Goal: Find specific page/section: Find specific page/section

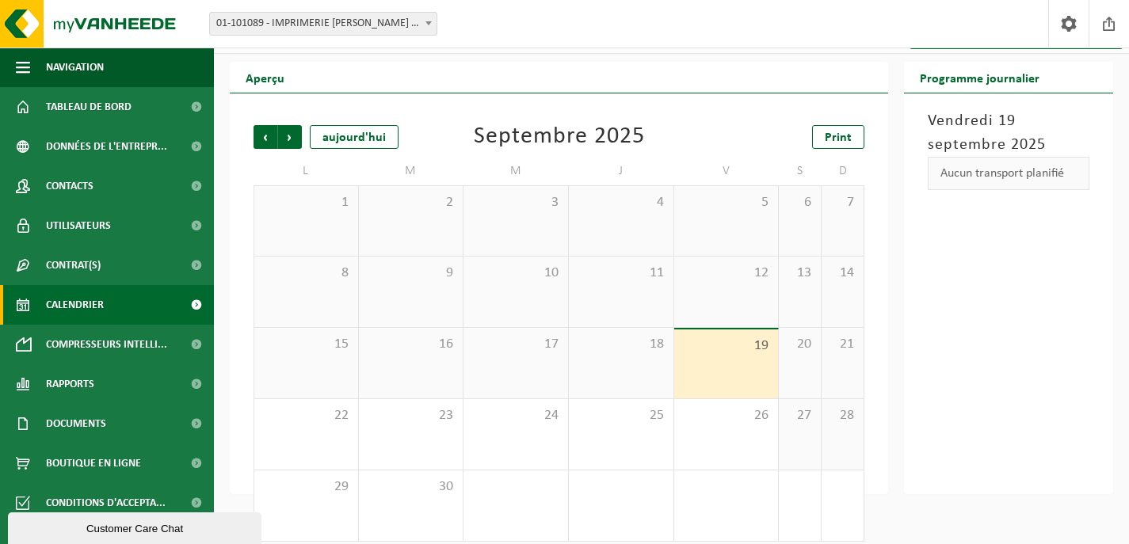
scroll to position [44, 0]
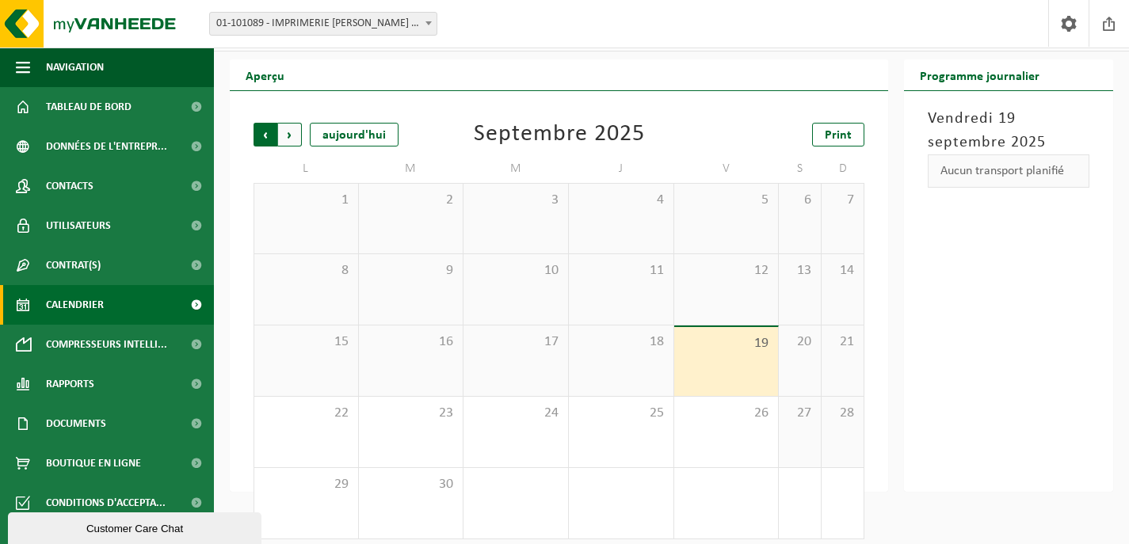
click at [288, 134] on span "Suivant" at bounding box center [290, 135] width 24 height 24
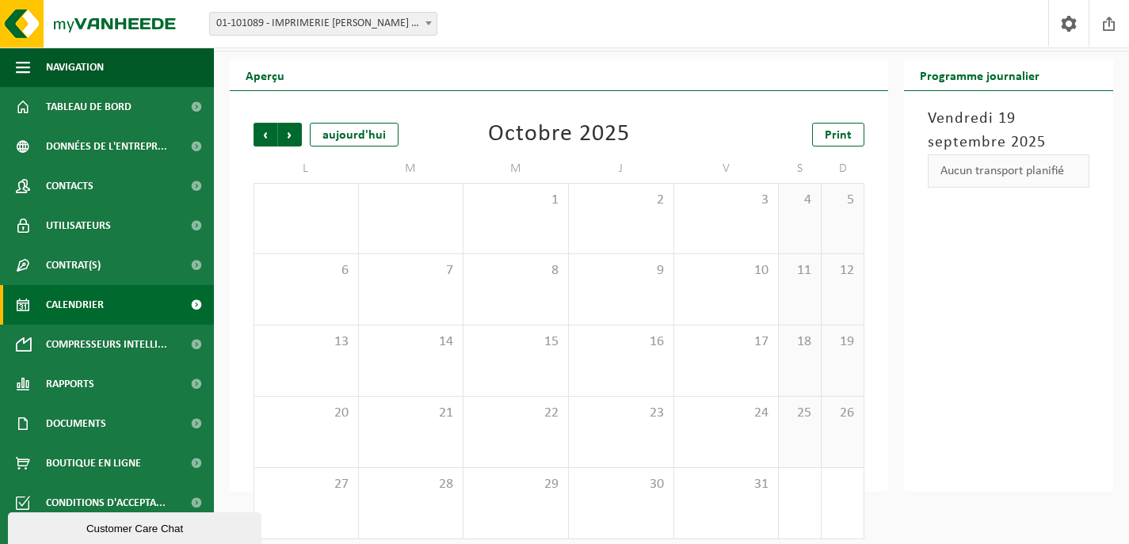
click at [288, 134] on span "Suivant" at bounding box center [290, 135] width 24 height 24
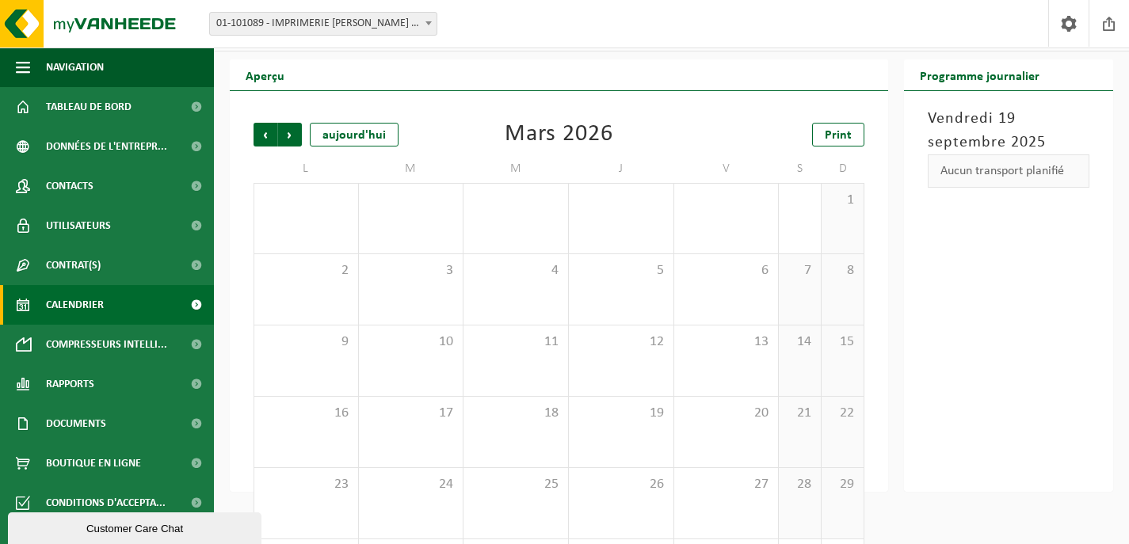
click at [288, 134] on span "Suivant" at bounding box center [290, 135] width 24 height 24
click at [267, 129] on span "Précédent" at bounding box center [266, 135] width 24 height 24
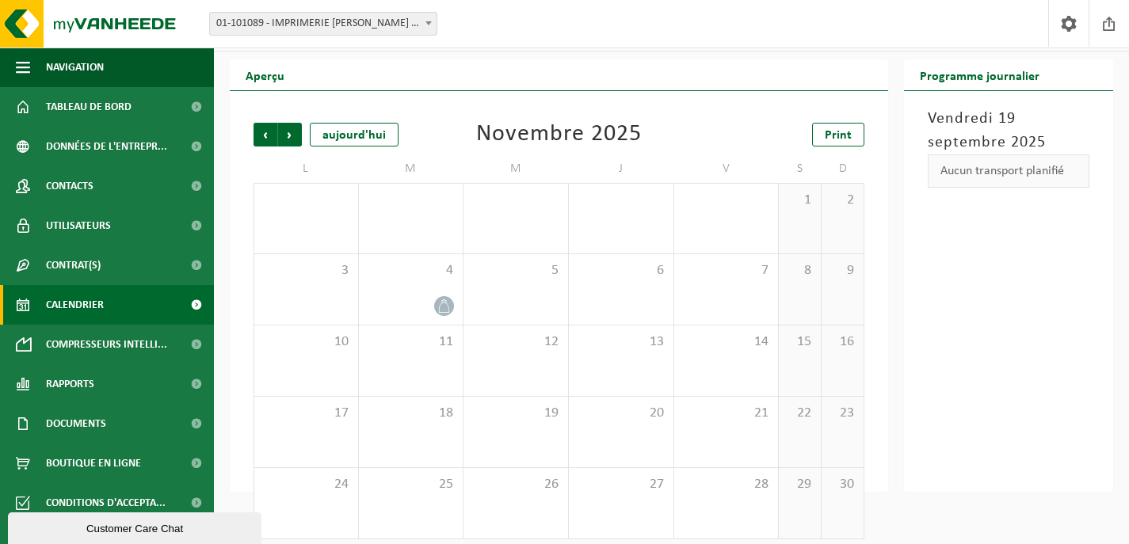
scroll to position [55, 0]
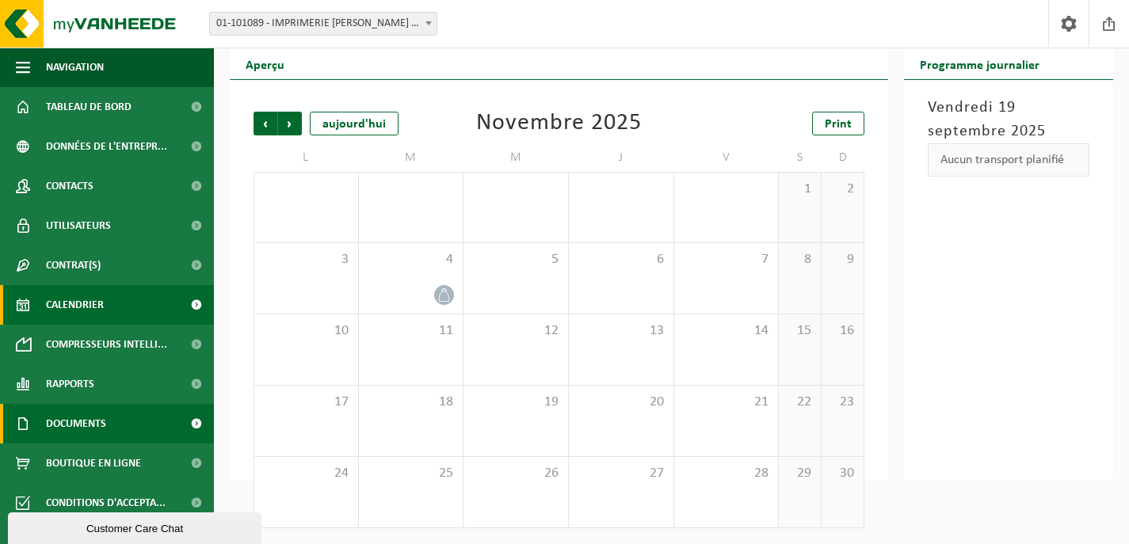
click at [80, 425] on span "Documents" at bounding box center [76, 424] width 60 height 40
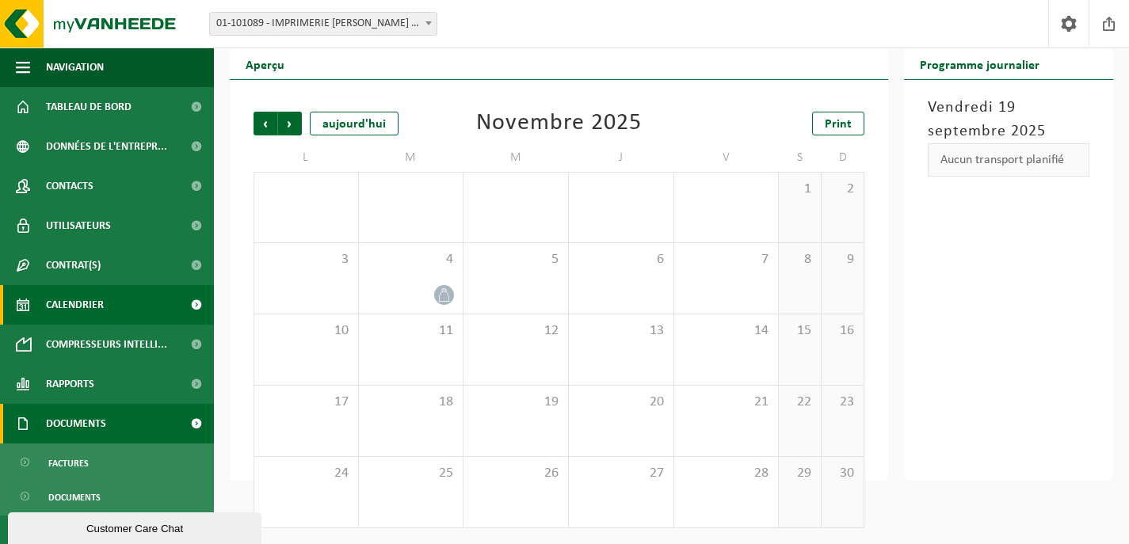
click at [80, 425] on span "Documents" at bounding box center [76, 424] width 60 height 40
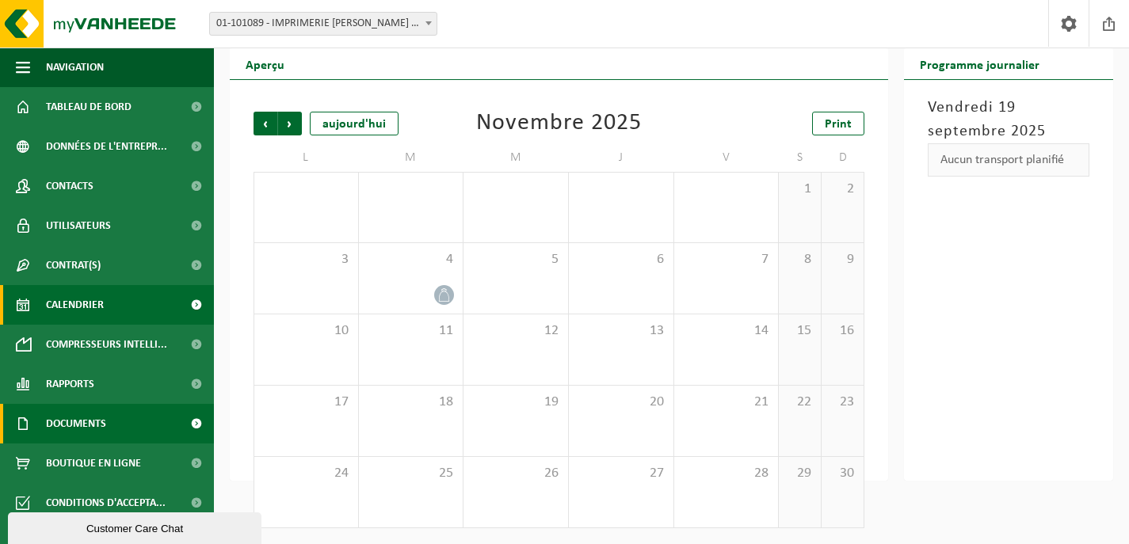
click at [80, 425] on span "Documents" at bounding box center [76, 424] width 60 height 40
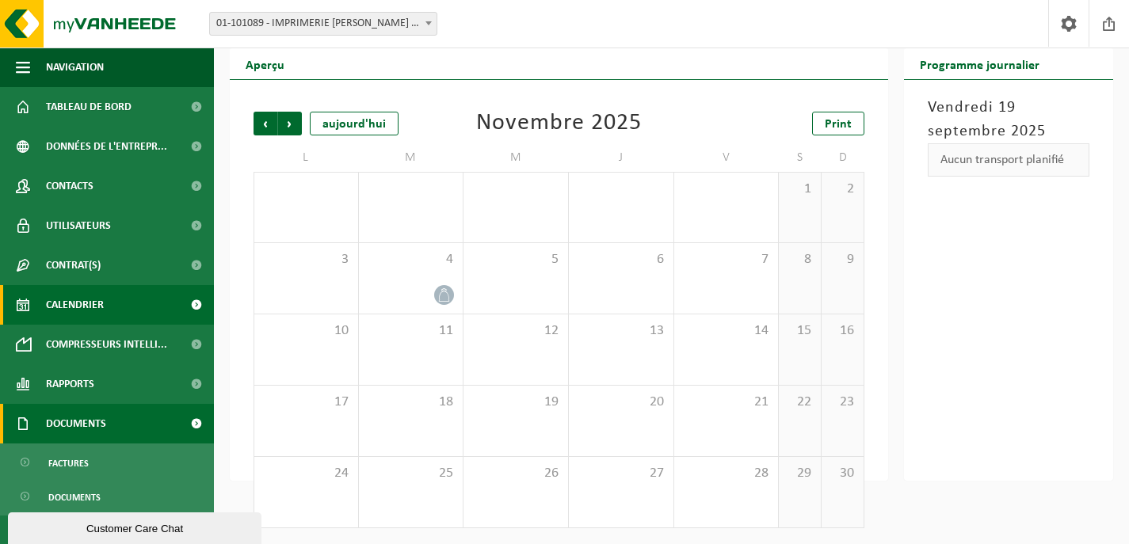
click at [79, 425] on span "Documents" at bounding box center [76, 424] width 60 height 40
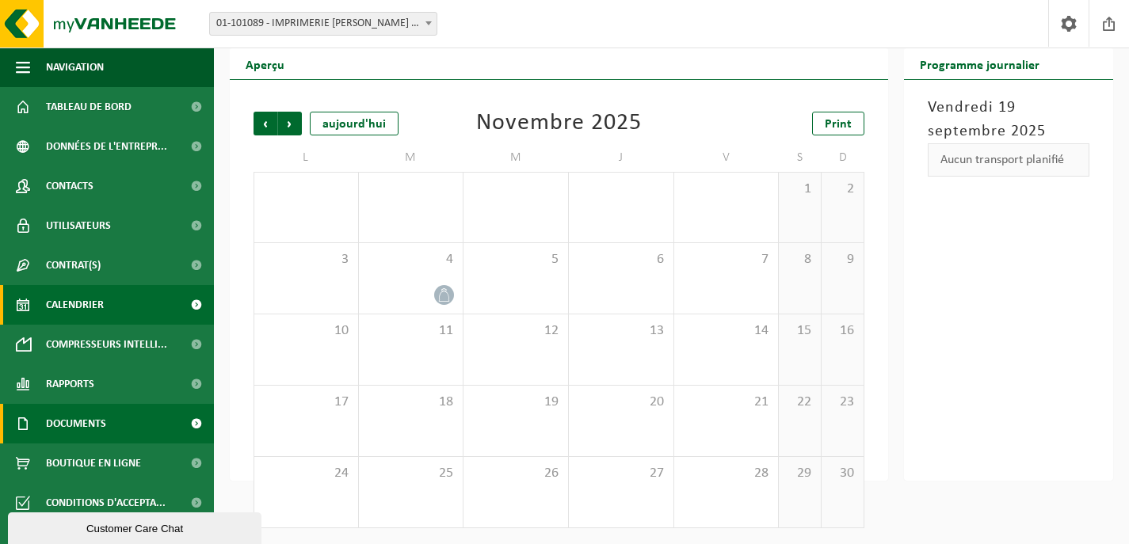
click at [80, 425] on span "Documents" at bounding box center [76, 424] width 60 height 40
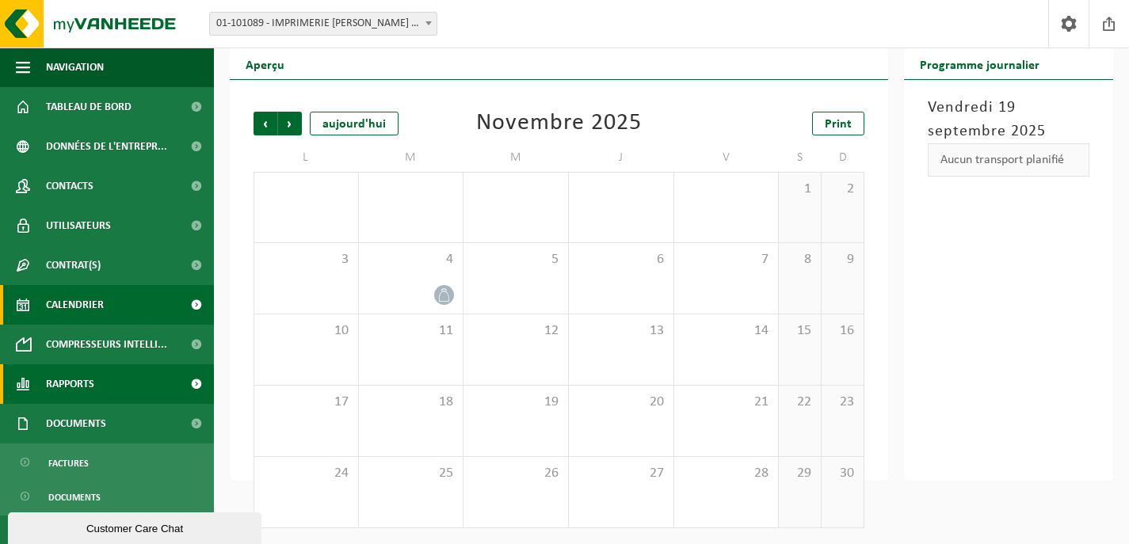
click at [85, 377] on span "Rapports" at bounding box center [70, 384] width 48 height 40
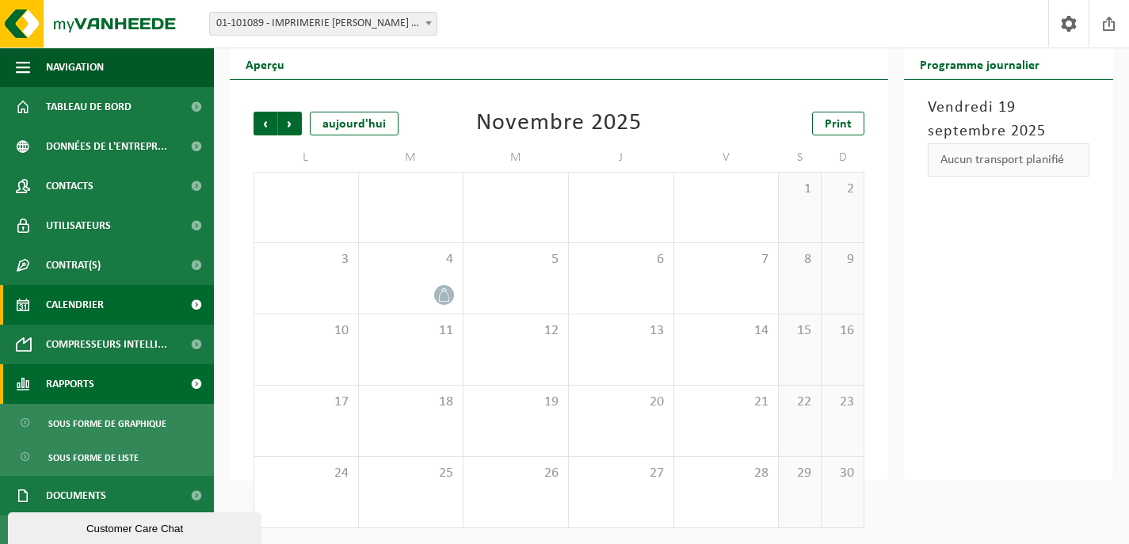
click at [85, 377] on span "Rapports" at bounding box center [70, 384] width 48 height 40
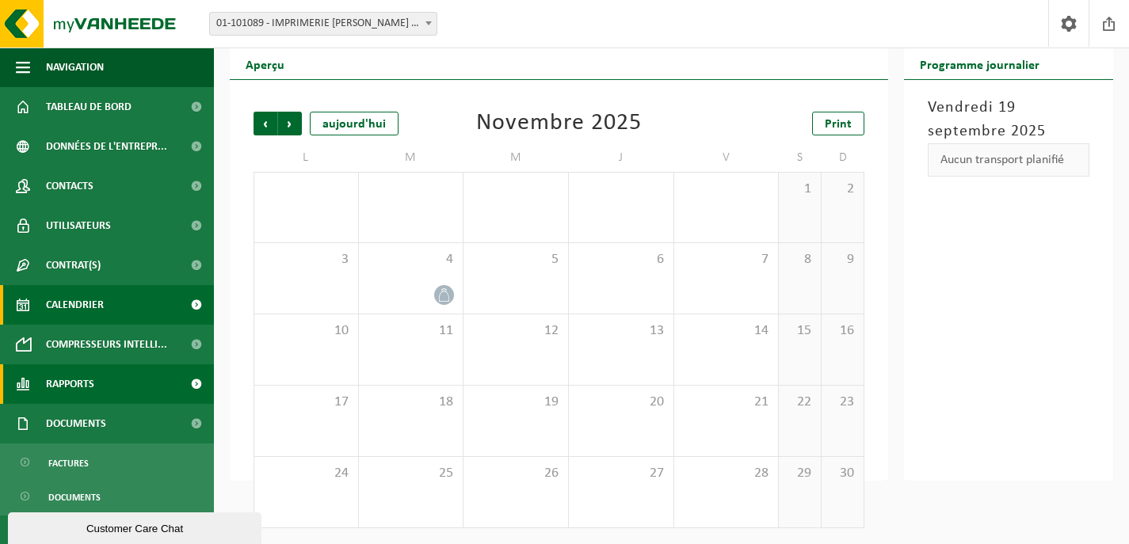
click at [186, 384] on span at bounding box center [196, 384] width 36 height 40
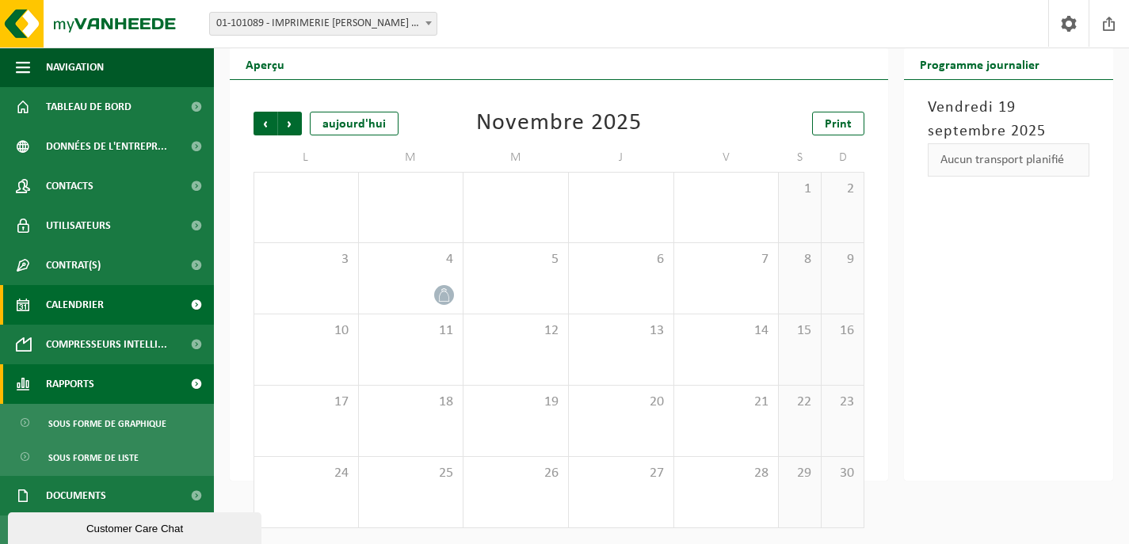
click at [186, 384] on span at bounding box center [196, 384] width 36 height 40
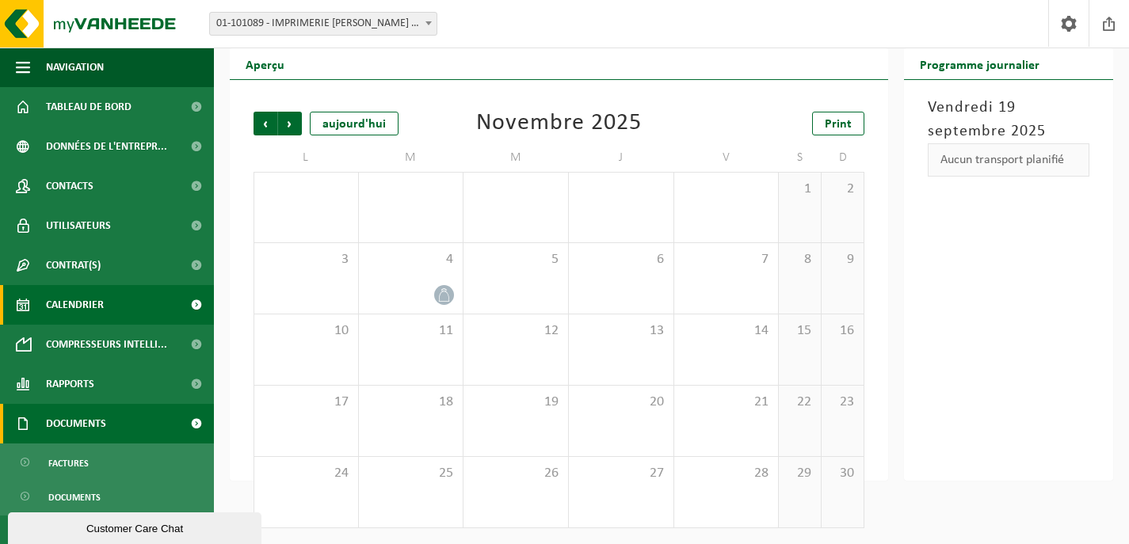
click at [185, 420] on span at bounding box center [196, 424] width 36 height 40
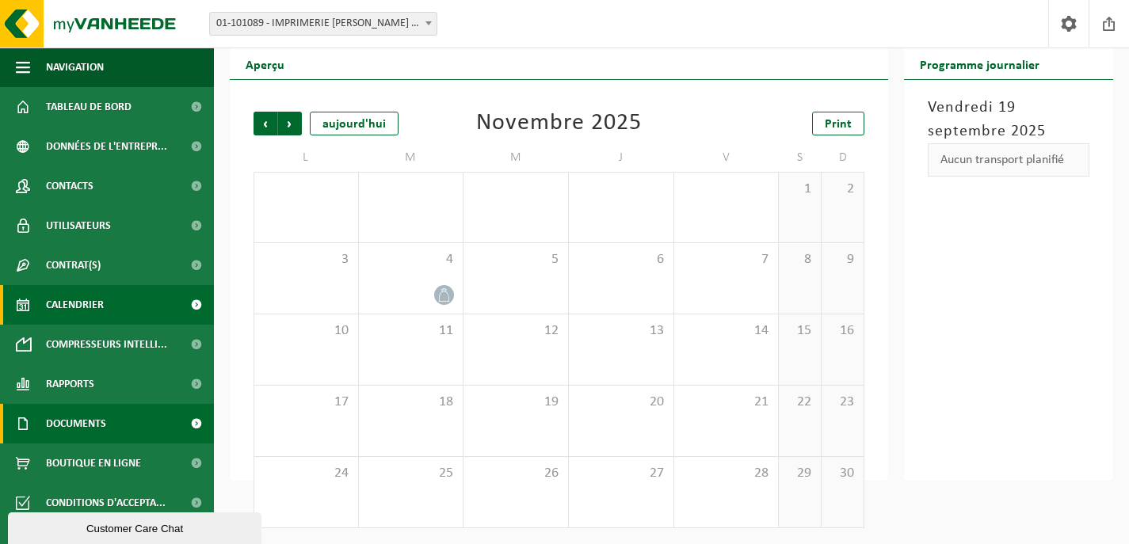
click at [197, 422] on span at bounding box center [196, 424] width 36 height 40
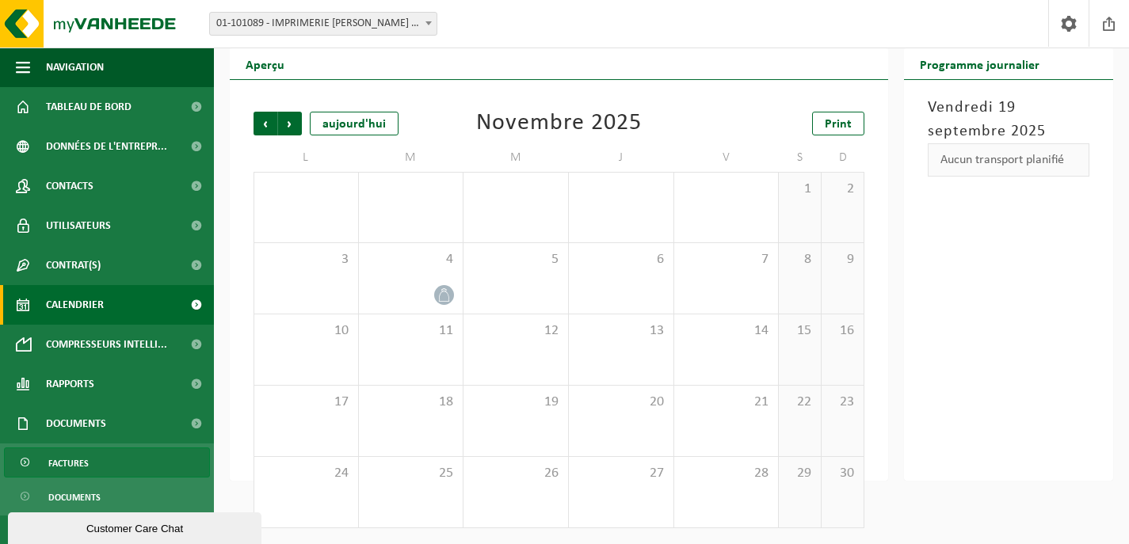
click at [71, 461] on span "Factures" at bounding box center [68, 463] width 40 height 30
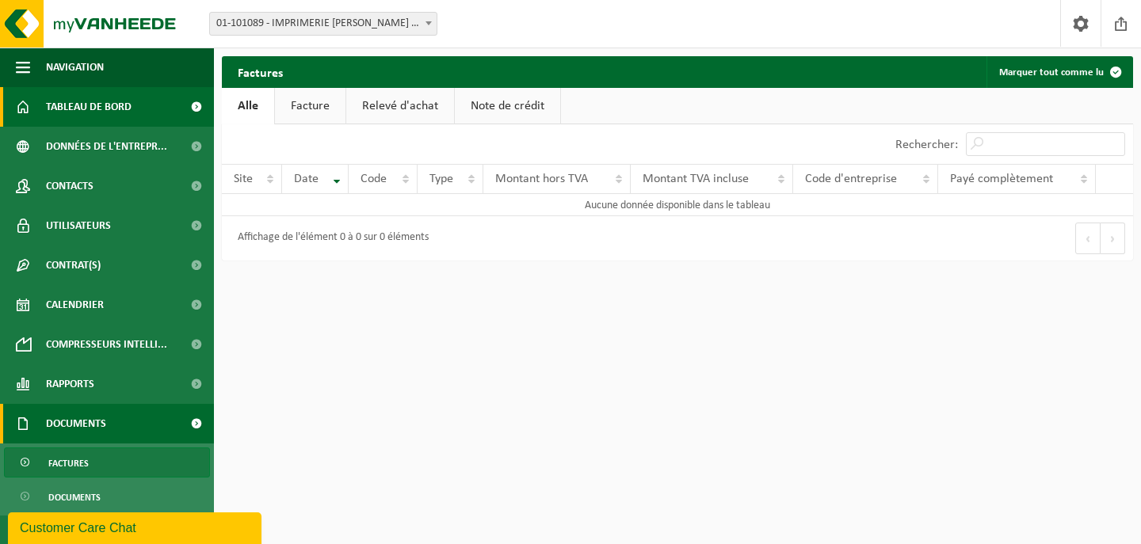
click at [82, 108] on span "Tableau de bord" at bounding box center [89, 107] width 86 height 40
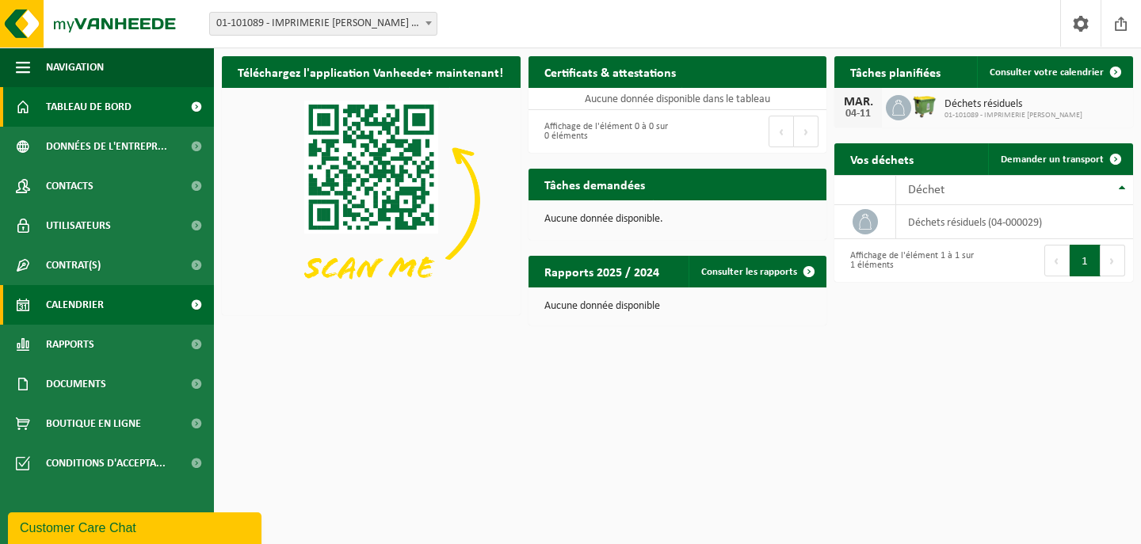
click at [102, 301] on span "Calendrier" at bounding box center [75, 305] width 58 height 40
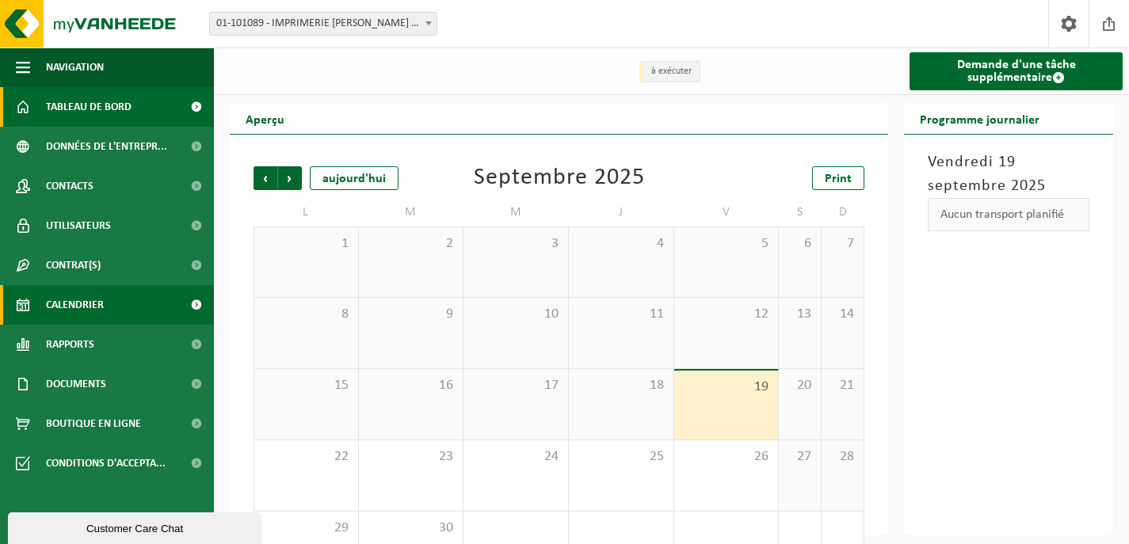
click at [101, 103] on span "Tableau de bord" at bounding box center [89, 107] width 86 height 40
